Goal: Task Accomplishment & Management: Manage account settings

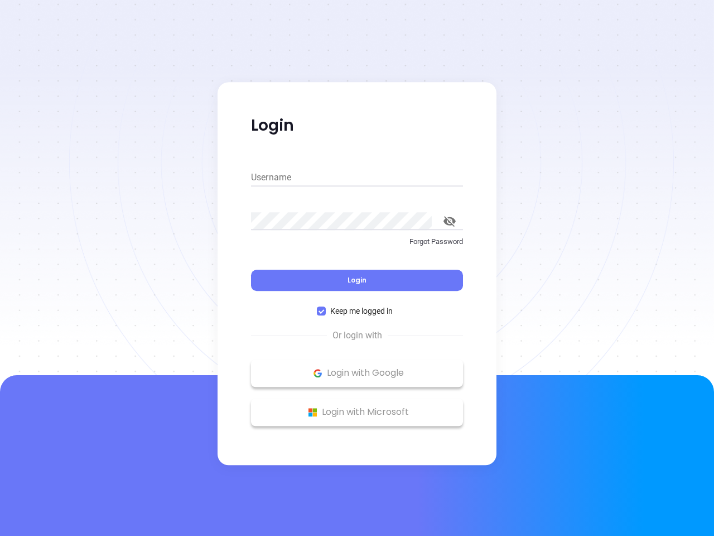
click at [357, 268] on div "Login" at bounding box center [357, 273] width 212 height 35
click at [357, 177] on input "Username" at bounding box center [357, 178] width 212 height 18
click at [450, 221] on icon "toggle password visibility" at bounding box center [450, 221] width 12 height 11
click at [357, 280] on span "Login" at bounding box center [357, 279] width 19 height 9
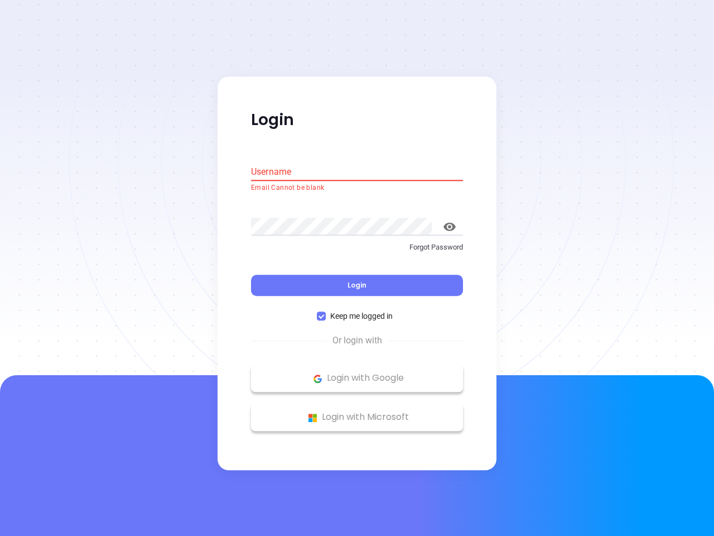
click at [357, 311] on span "Keep me logged in" at bounding box center [361, 316] width 71 height 12
click at [326, 312] on input "Keep me logged in" at bounding box center [321, 316] width 9 height 9
checkbox input "false"
click at [357, 373] on p "Login with Google" at bounding box center [357, 378] width 201 height 17
click at [357, 412] on p "Login with Microsoft" at bounding box center [357, 417] width 201 height 17
